Goal: Task Accomplishment & Management: Use online tool/utility

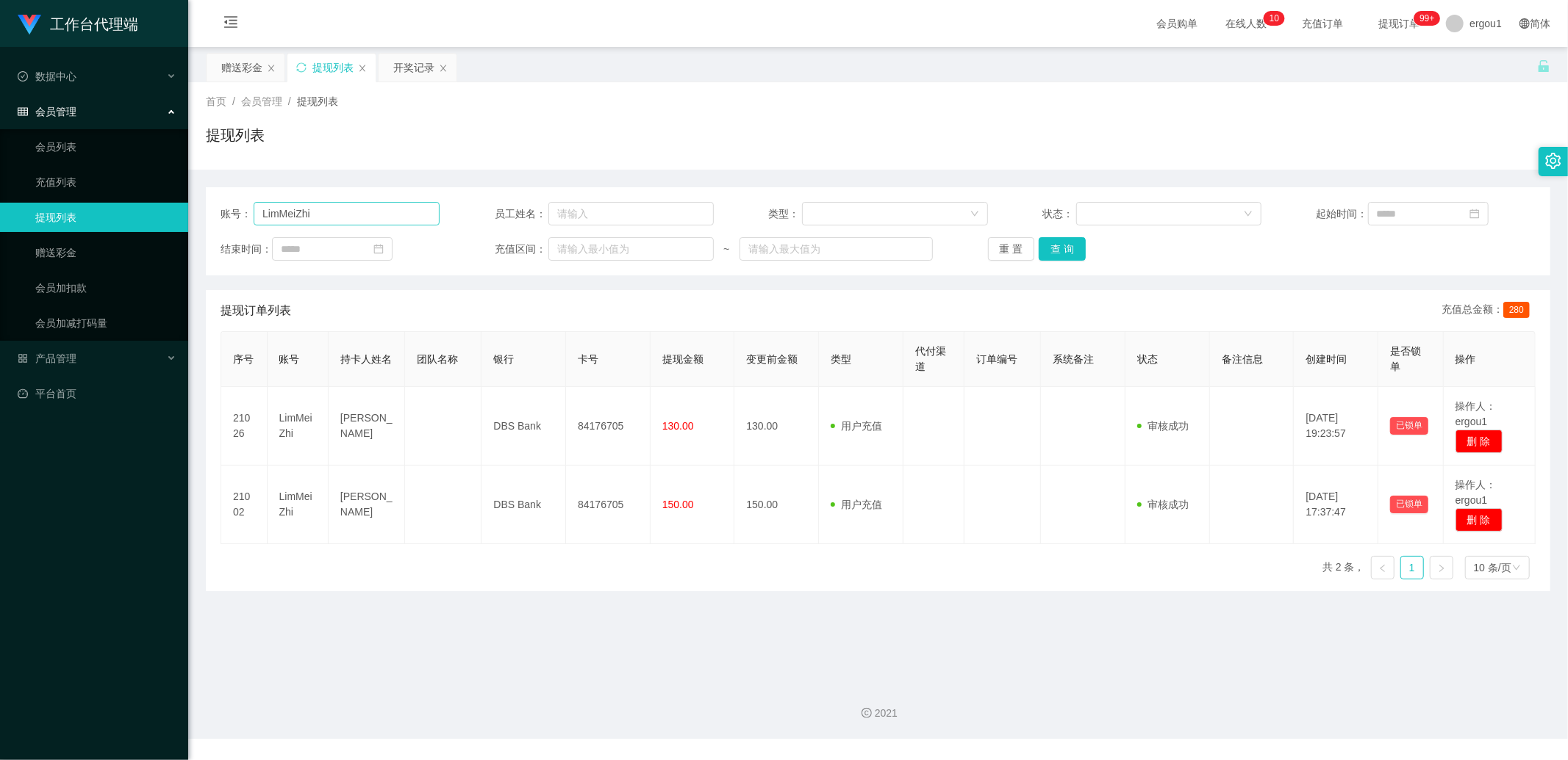
click at [317, 214] on input "LimMeiZhi" at bounding box center [347, 213] width 186 height 23
click at [245, 77] on div "赠送彩金" at bounding box center [242, 67] width 41 height 28
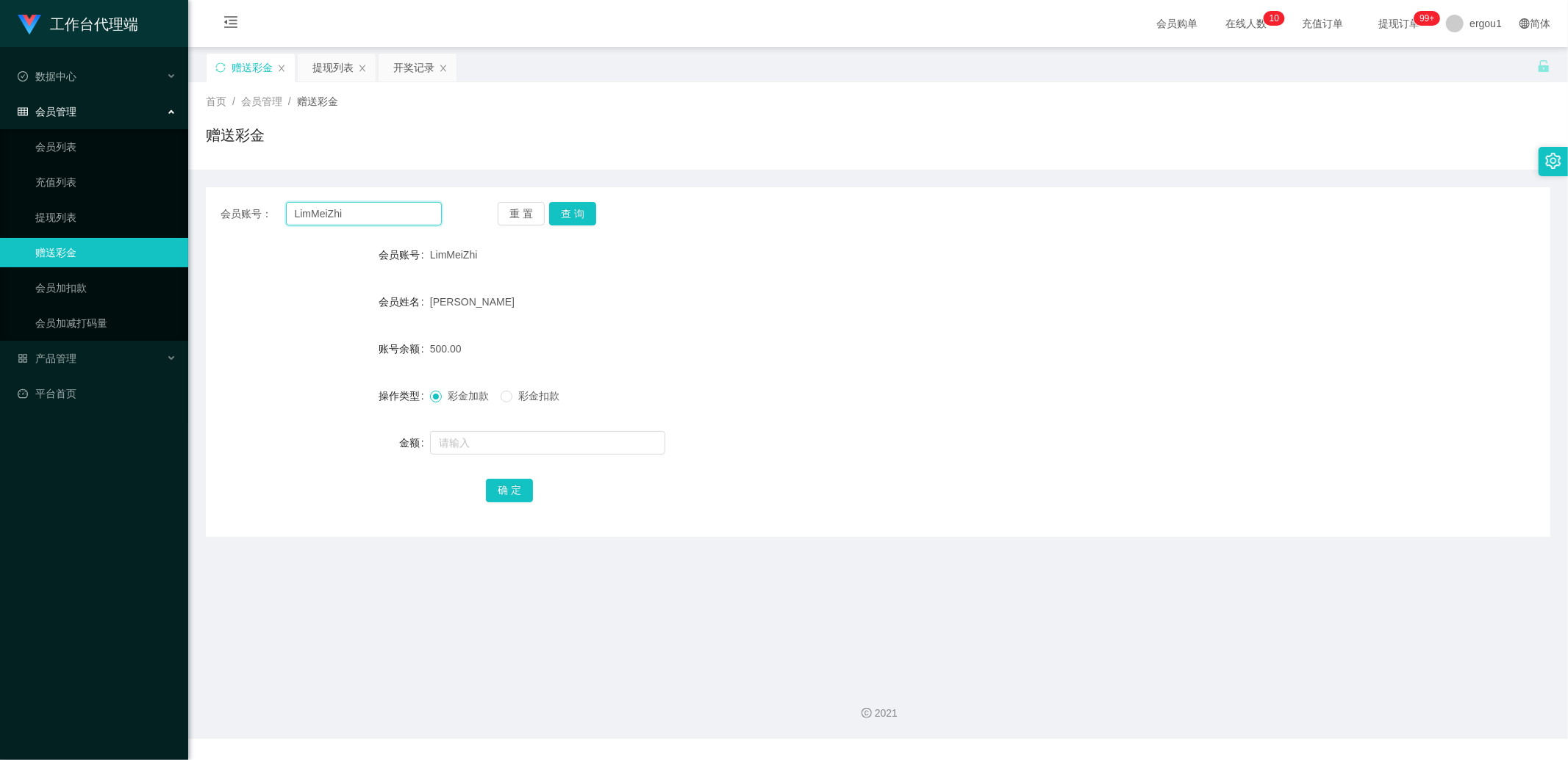
click at [319, 210] on input "LimMeiZhi" at bounding box center [364, 213] width 157 height 23
paste input "kellypor"
type input "kellypor"
click at [563, 199] on div "会员账号： kellypor 重 置 查 询 会员账号 LimMeiZhi 会员姓名 [PERSON_NAME] 账号余额 500.00 操作类型 彩金加款 …" at bounding box center [877, 362] width 1344 height 350
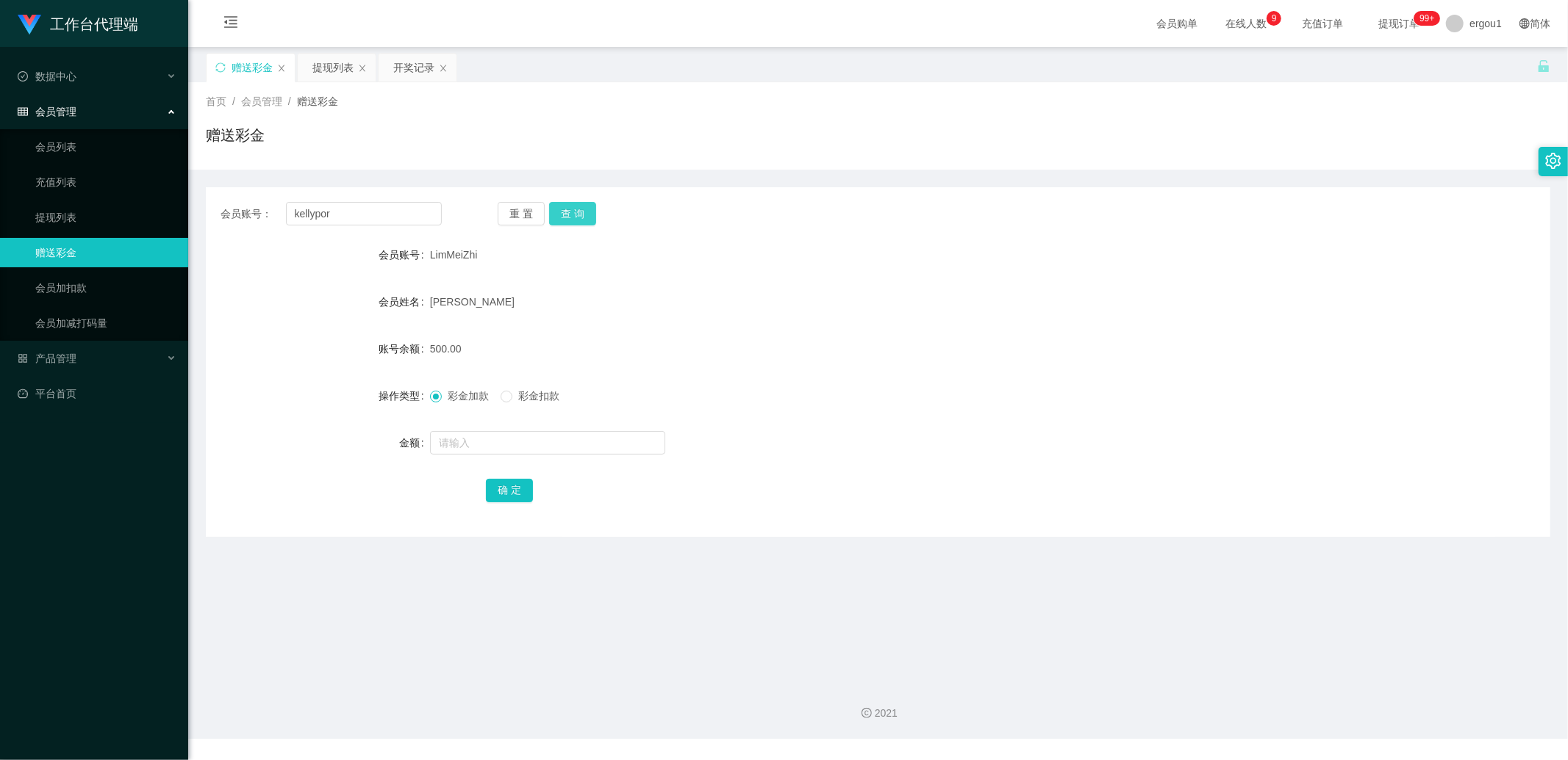
click at [567, 210] on button "查 询" at bounding box center [572, 213] width 47 height 23
click at [475, 446] on input "text" at bounding box center [547, 443] width 235 height 23
type input "100"
click at [502, 486] on button "确 定" at bounding box center [509, 490] width 47 height 23
click at [336, 60] on div "提现列表" at bounding box center [333, 67] width 41 height 28
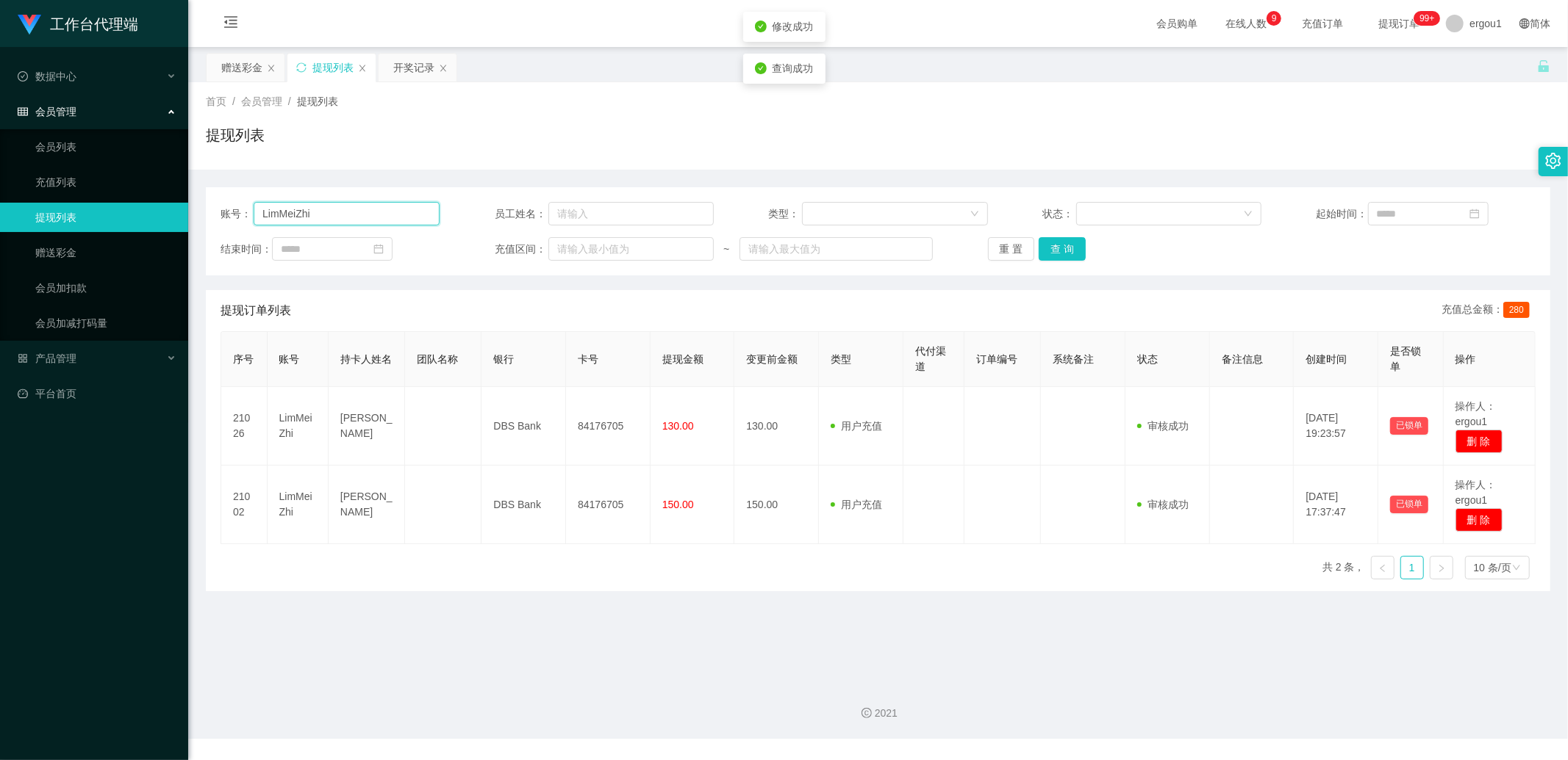
click at [355, 211] on input "LimMeiZhi" at bounding box center [347, 213] width 186 height 23
click at [241, 77] on div "赠送彩金" at bounding box center [242, 67] width 41 height 28
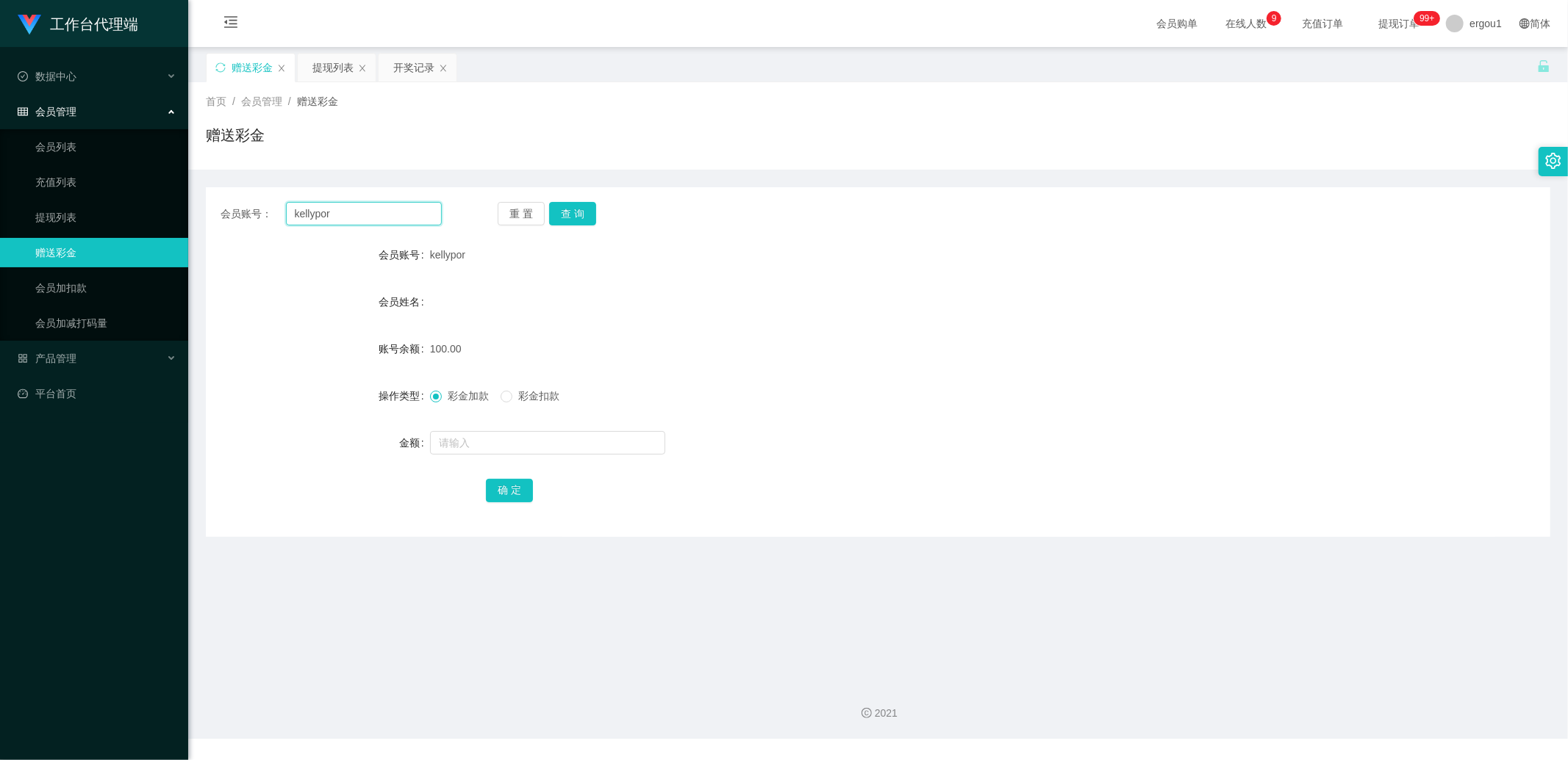
click at [347, 209] on input "kellypor" at bounding box center [364, 213] width 157 height 23
drag, startPoint x: 326, startPoint y: 68, endPoint x: 331, endPoint y: 113, distance: 45.3
click at [326, 68] on div "提现列表" at bounding box center [333, 67] width 41 height 28
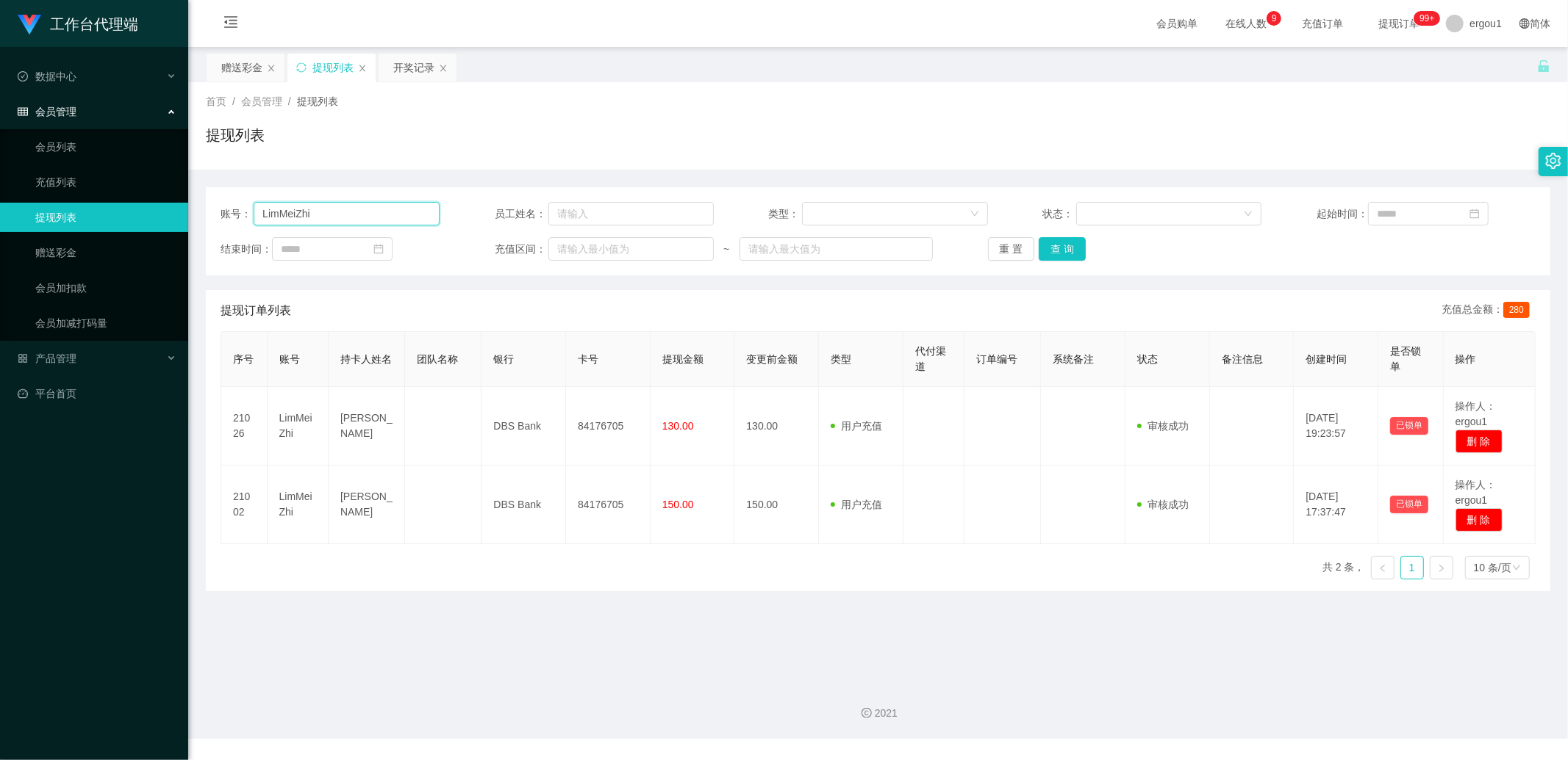
click at [321, 211] on input "LimMeiZhi" at bounding box center [347, 213] width 186 height 23
paste input "kellypor"
type input "kellypor"
click at [1073, 253] on button "查 询" at bounding box center [1061, 248] width 47 height 23
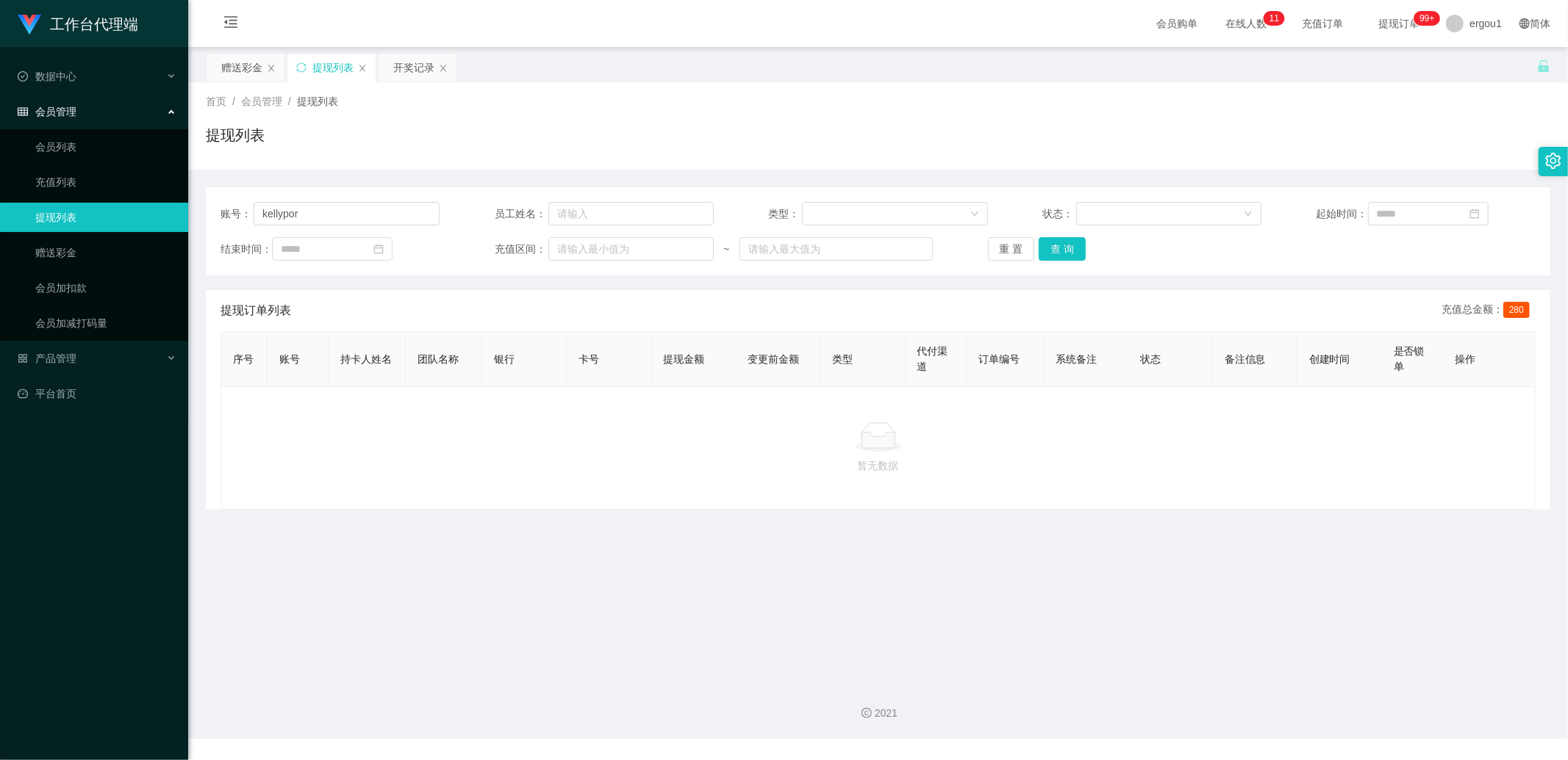
click at [539, 99] on div "首页 / 会员管理 / 提现列表 /" at bounding box center [877, 101] width 1344 height 15
click at [1060, 245] on button "查 询" at bounding box center [1061, 248] width 47 height 23
click at [231, 63] on div "赠送彩金" at bounding box center [242, 67] width 41 height 28
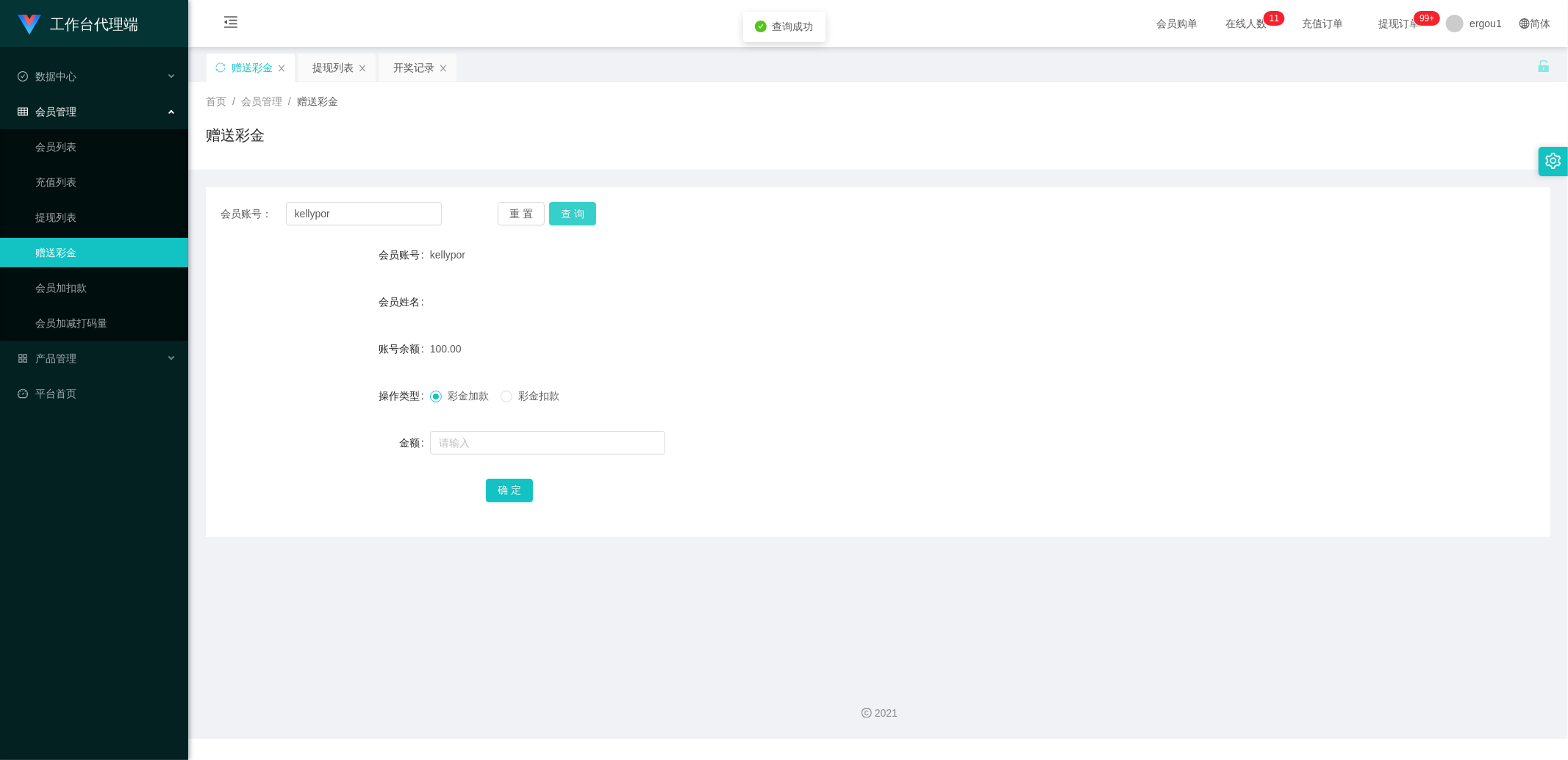
click at [589, 214] on button "查 询" at bounding box center [572, 213] width 47 height 23
click at [577, 210] on button "查 询" at bounding box center [572, 213] width 47 height 23
click at [331, 70] on div "提现列表" at bounding box center [333, 67] width 41 height 28
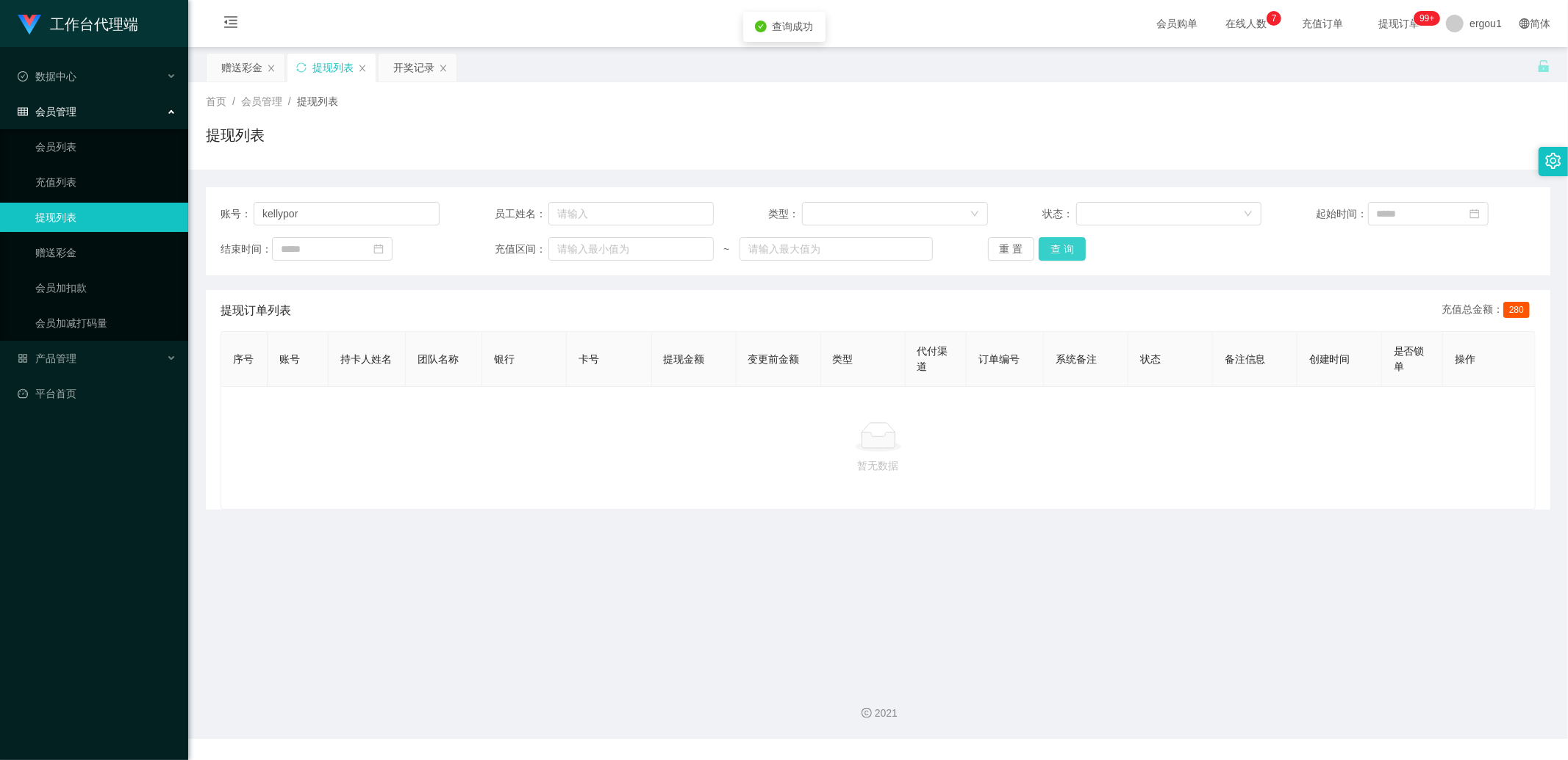
click at [1071, 238] on button "查 询" at bounding box center [1061, 248] width 47 height 23
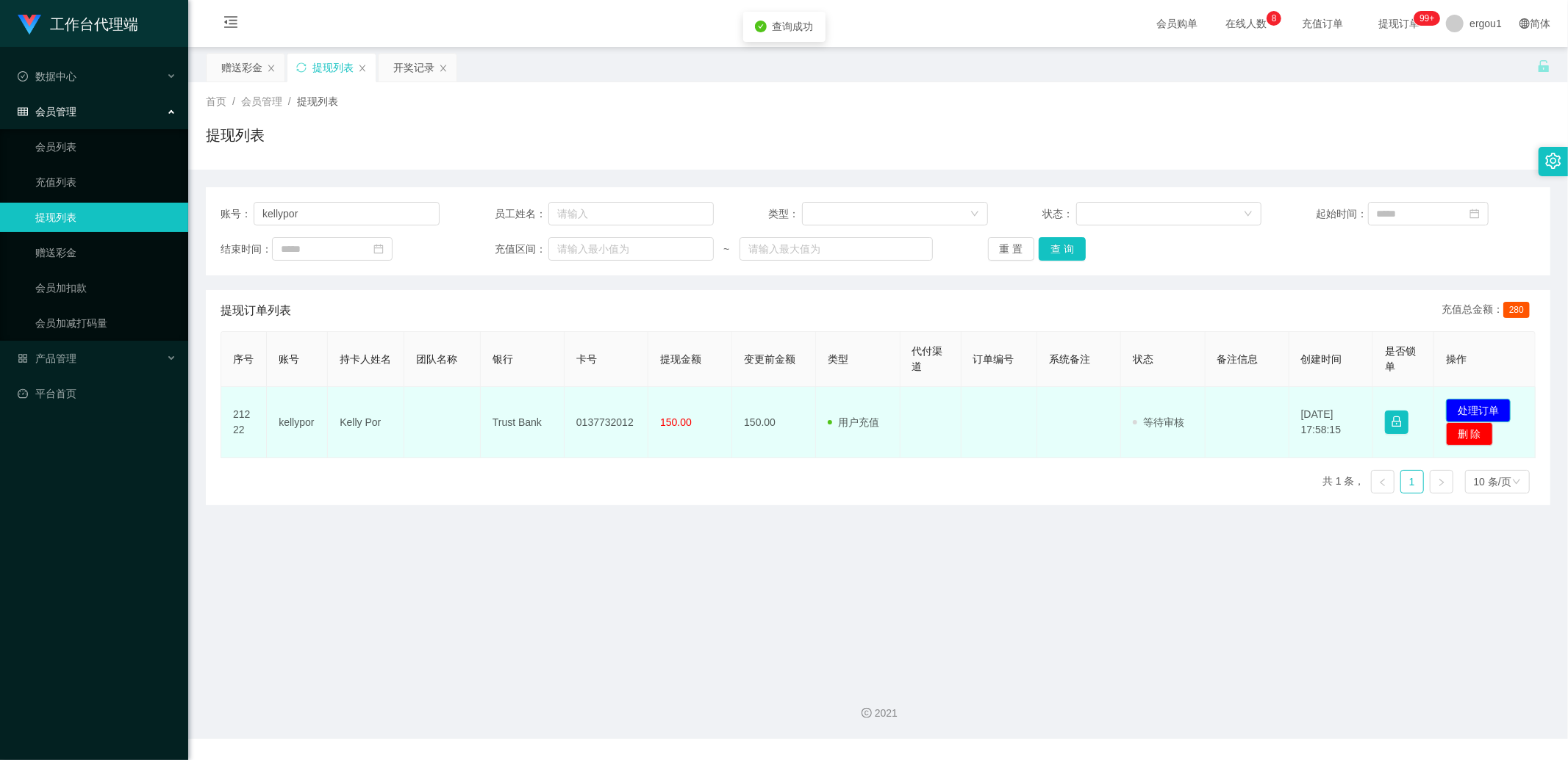
click at [1449, 408] on button "处理订单" at bounding box center [1478, 410] width 65 height 23
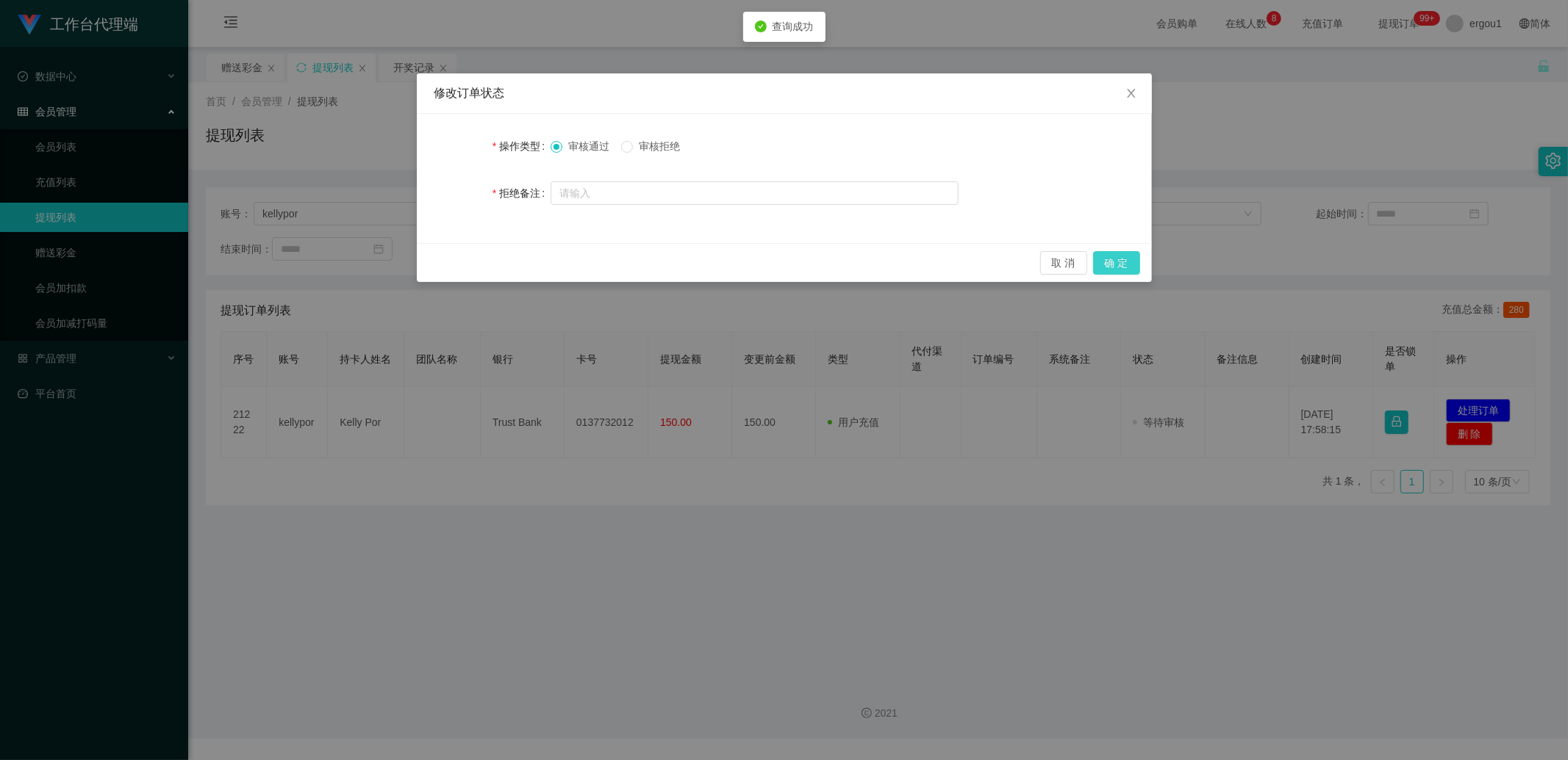
click at [1125, 265] on button "确 定" at bounding box center [1116, 262] width 47 height 23
